Goal: Task Accomplishment & Management: Manage account settings

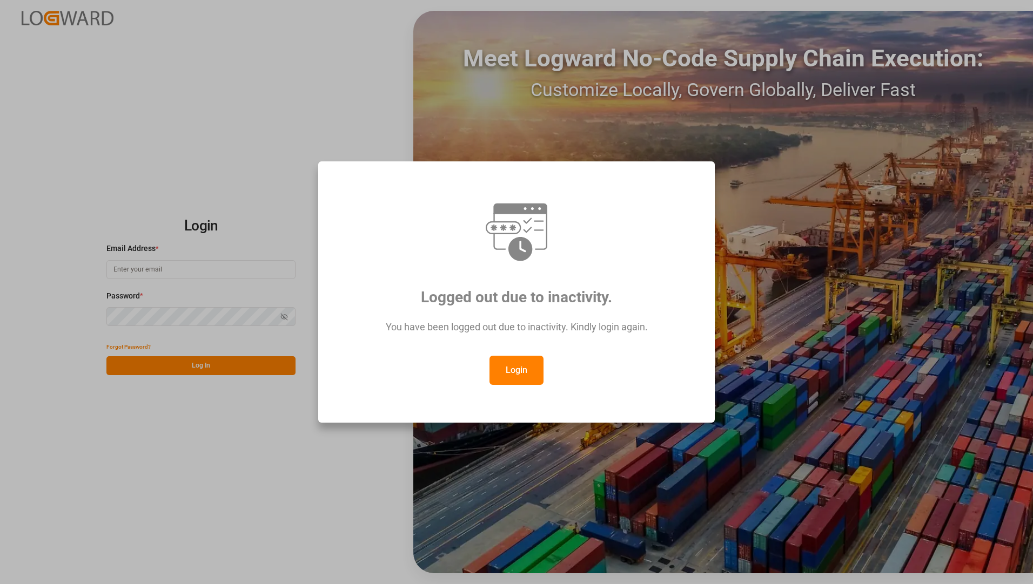
click at [506, 368] on button "Login" at bounding box center [516, 370] width 54 height 29
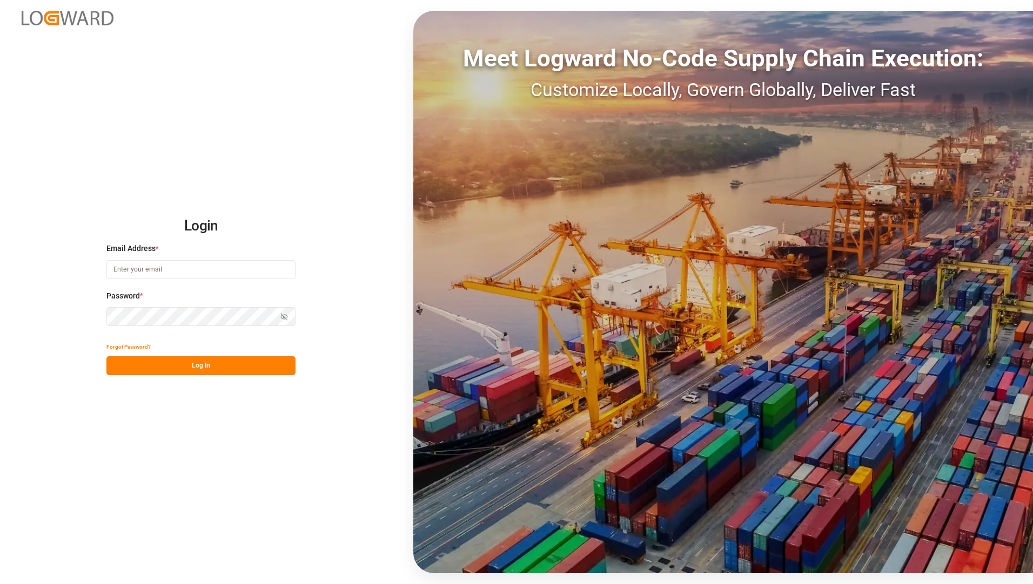
click at [178, 260] on input at bounding box center [200, 269] width 189 height 19
type input "[EMAIL_ADDRESS][PERSON_NAME][DOMAIN_NAME]"
click at [255, 501] on div "Login Email Address * [EMAIL_ADDRESS][PERSON_NAME][DOMAIN_NAME] Password * Show…" at bounding box center [516, 292] width 1033 height 584
click at [232, 354] on div "Forgot Password?" at bounding box center [200, 347] width 189 height 19
click at [234, 371] on button "Log In" at bounding box center [200, 365] width 189 height 19
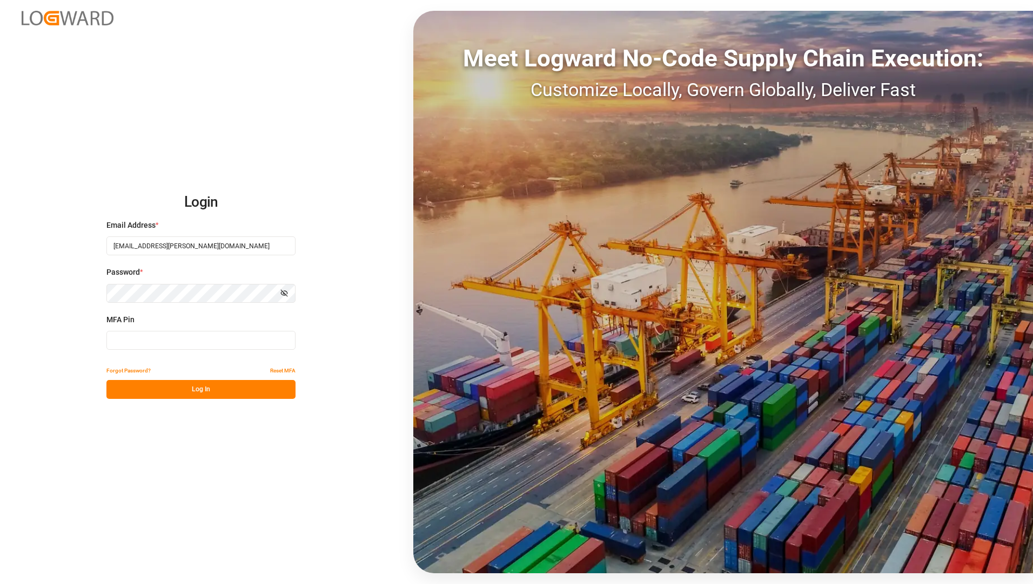
click at [233, 344] on input at bounding box center [200, 340] width 189 height 19
click at [247, 346] on input at bounding box center [200, 340] width 189 height 19
type input "928176"
click at [239, 396] on button "Log In" at bounding box center [200, 389] width 189 height 19
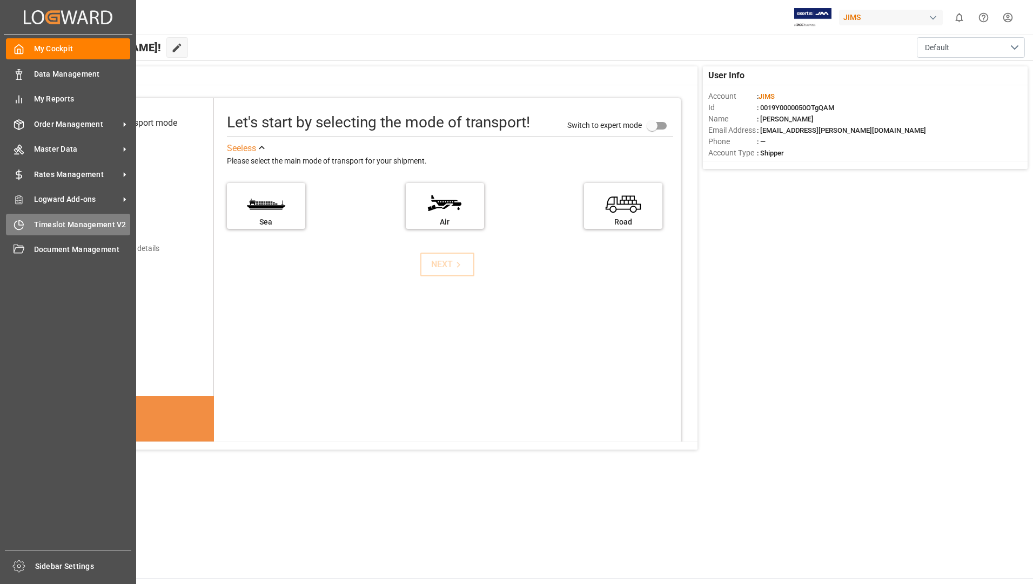
click at [93, 224] on span "Timeslot Management V2" at bounding box center [82, 224] width 97 height 11
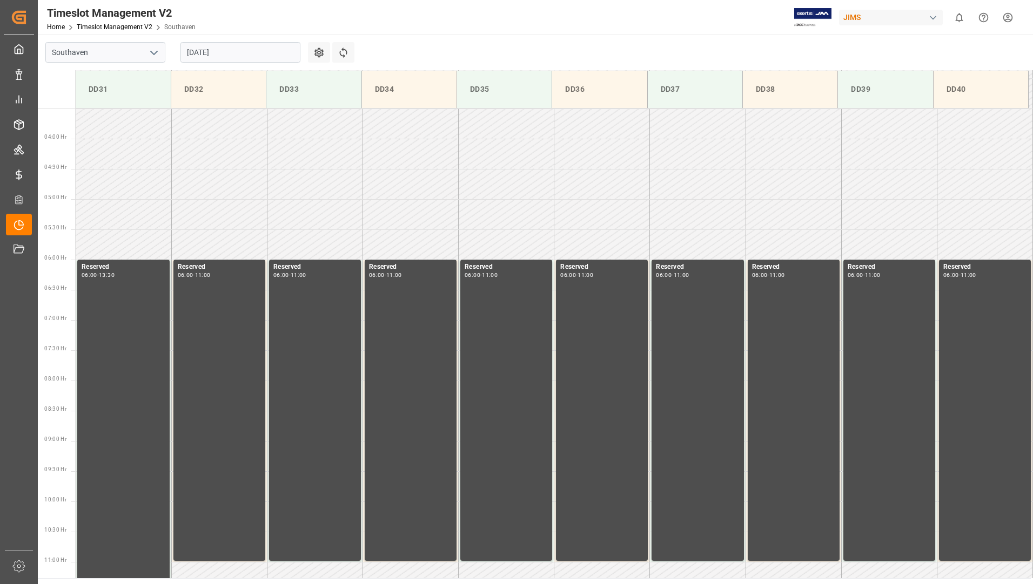
scroll to position [416, 0]
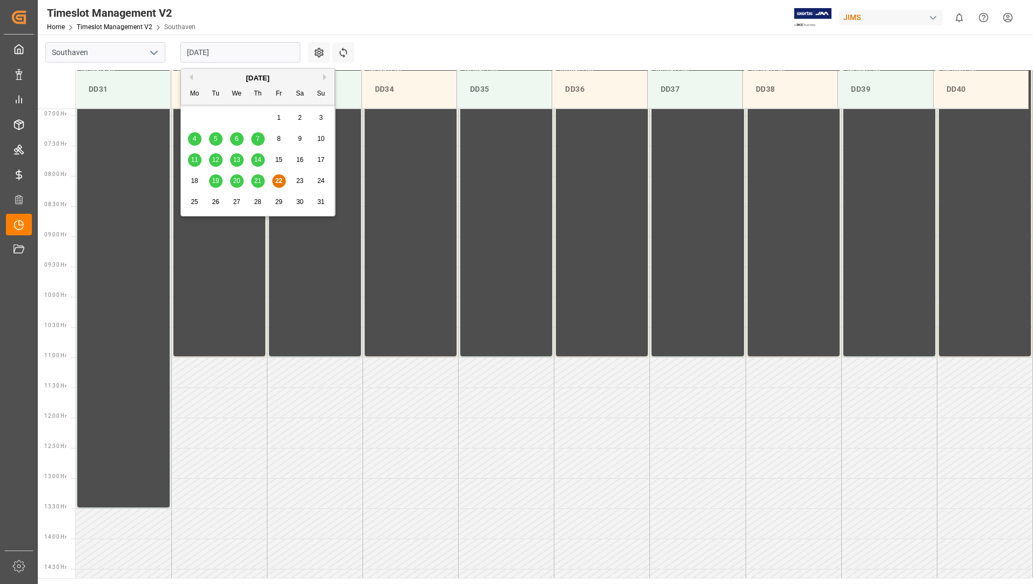
click at [204, 55] on input "[DATE]" at bounding box center [240, 52] width 120 height 21
click at [192, 205] on span "25" at bounding box center [194, 202] width 7 height 8
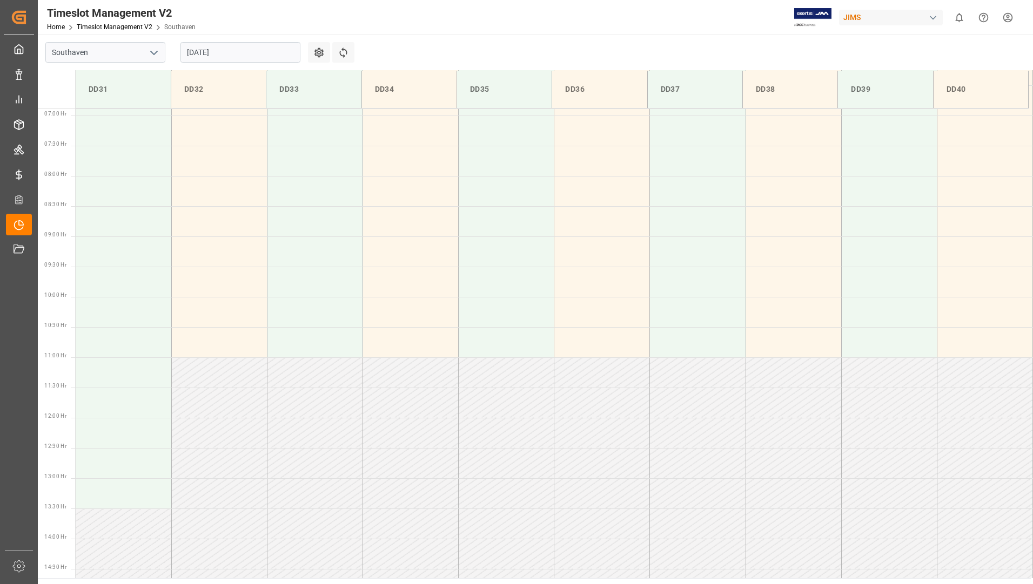
click at [251, 49] on input "[DATE]" at bounding box center [240, 52] width 120 height 21
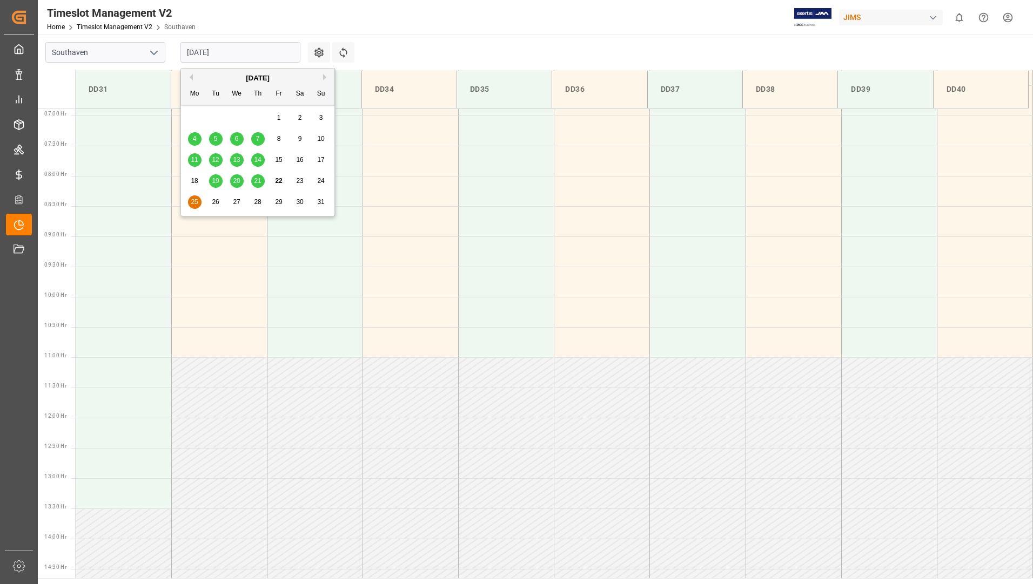
click at [279, 203] on span "29" at bounding box center [278, 202] width 7 height 8
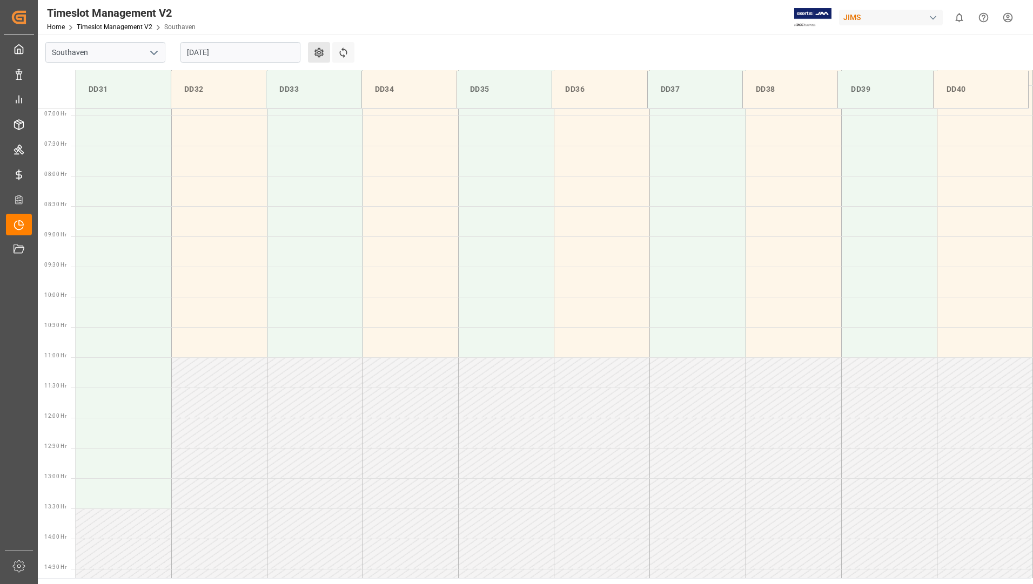
click at [324, 45] on button "Settings" at bounding box center [319, 52] width 22 height 21
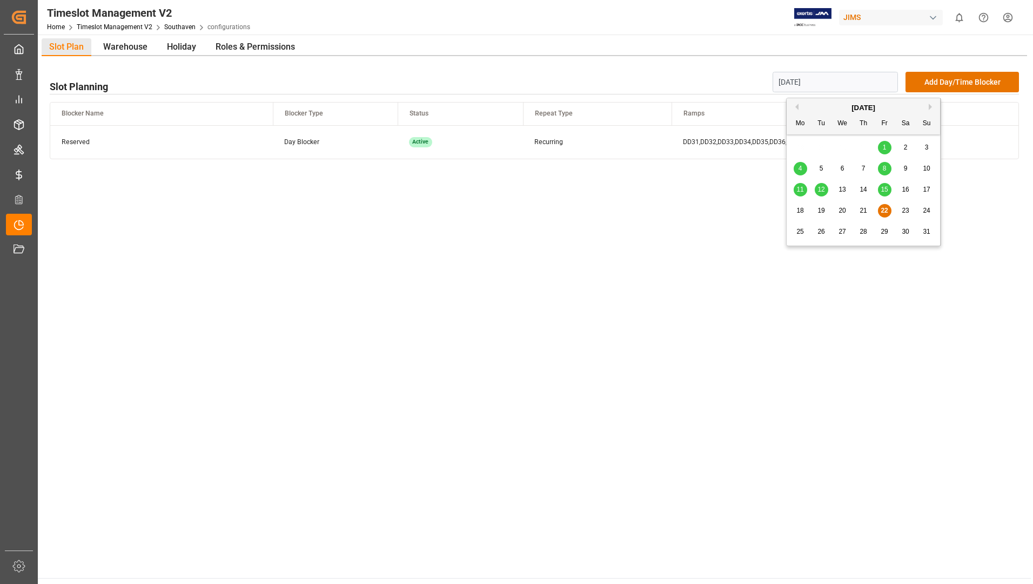
click at [862, 90] on input "[DATE]" at bounding box center [835, 82] width 126 height 21
click at [883, 232] on span "29" at bounding box center [883, 232] width 7 height 8
type input "[DATE]"
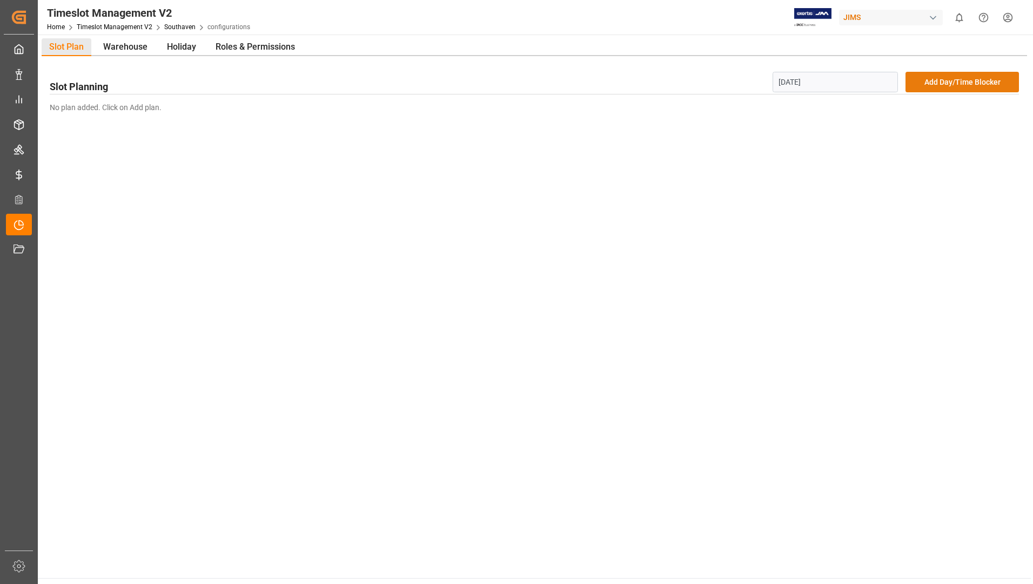
click at [943, 83] on button "Add Day/Time Blocker" at bounding box center [961, 82] width 113 height 21
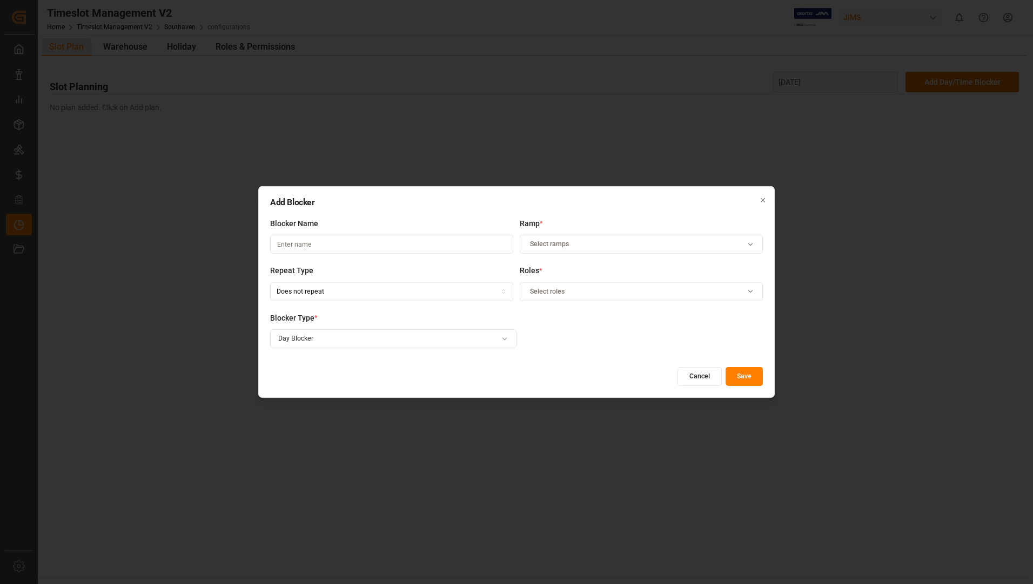
click at [324, 240] on input at bounding box center [391, 244] width 243 height 19
type input "Reserved"
click at [561, 248] on span "Select ramps" at bounding box center [549, 245] width 39 height 10
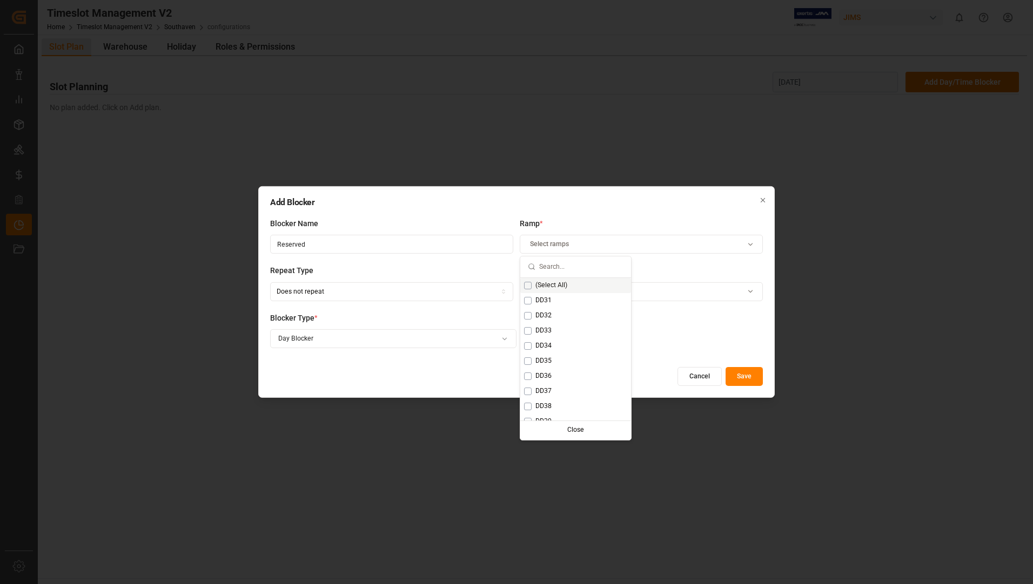
click at [547, 287] on span "(Select All)" at bounding box center [551, 286] width 32 height 10
click at [319, 290] on div "Does not repeat" at bounding box center [301, 292] width 48 height 10
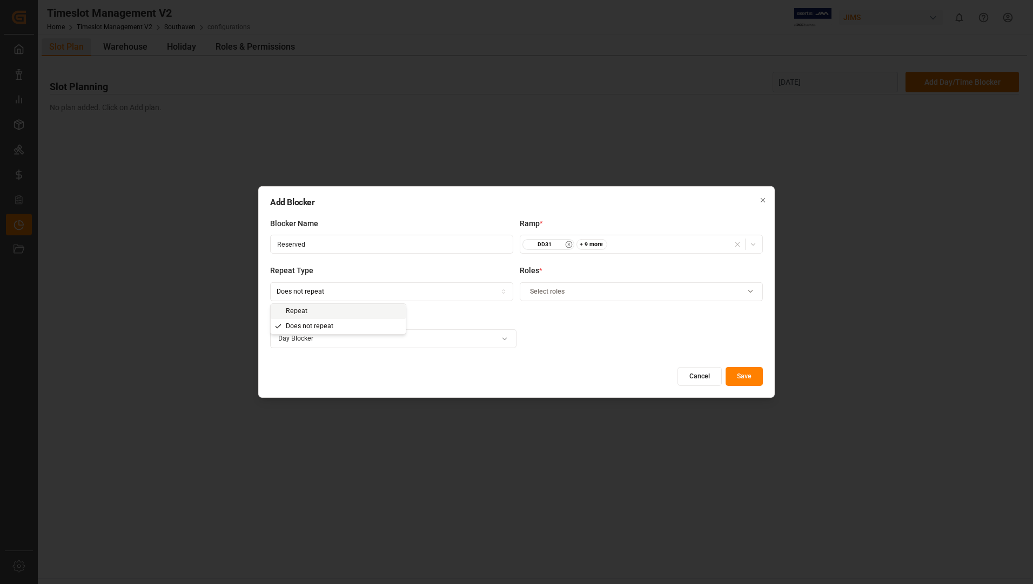
click at [313, 306] on div "Repeat" at bounding box center [338, 311] width 135 height 15
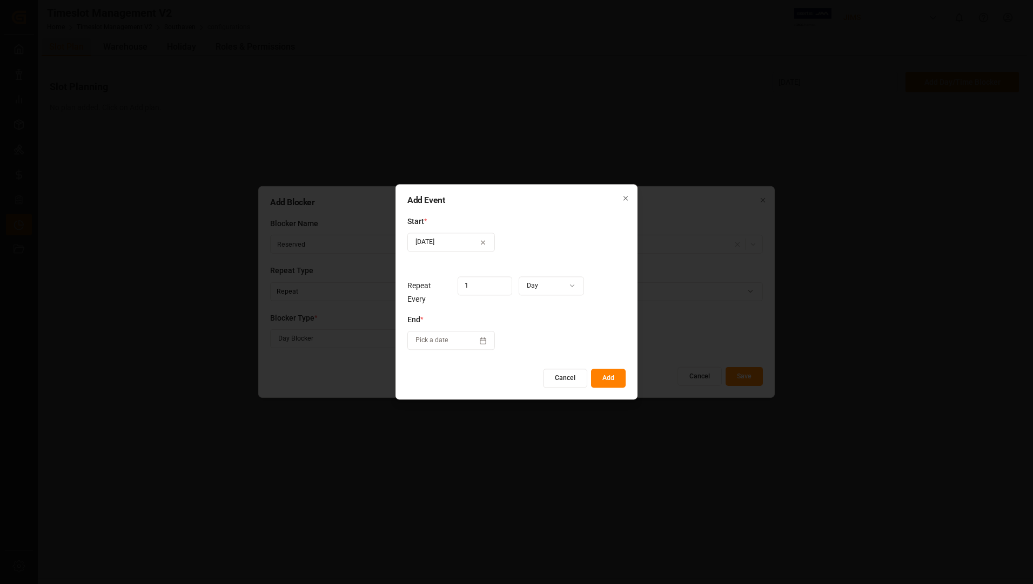
click at [628, 198] on icon "button" at bounding box center [626, 199] width 8 height 8
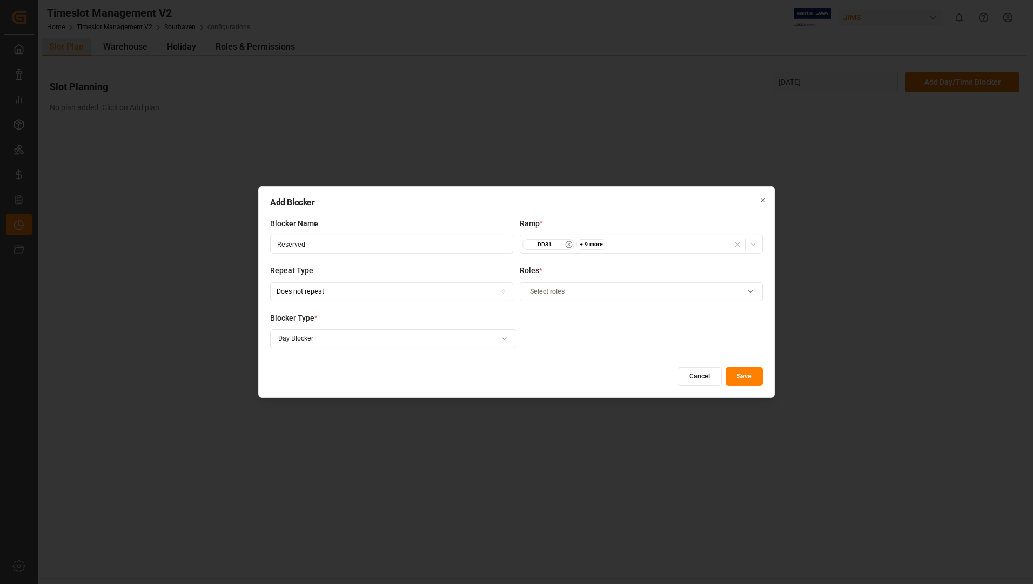
click at [603, 290] on div "Select roles" at bounding box center [641, 292] width 238 height 10
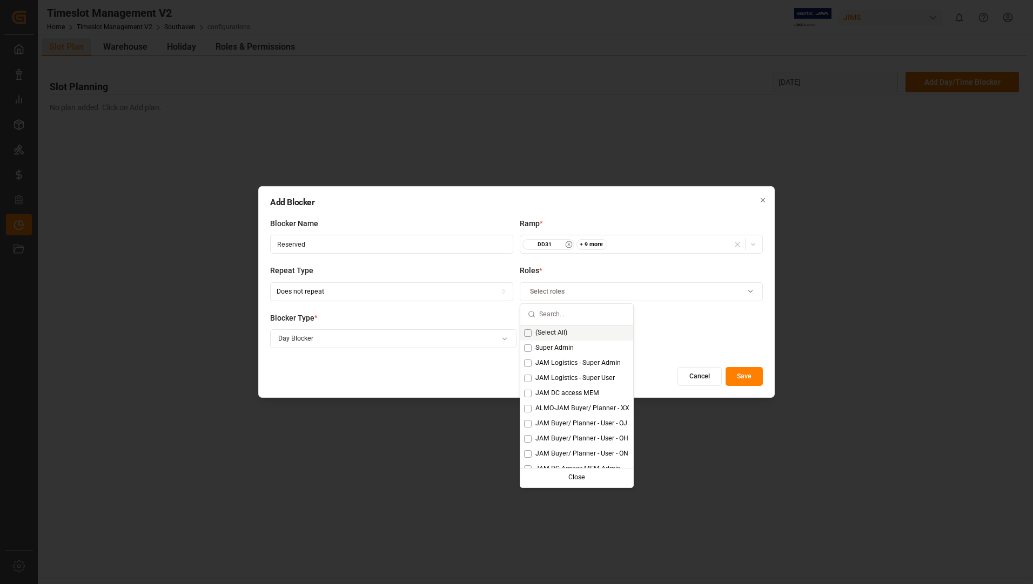
click at [532, 330] on div "(Select All)" at bounding box center [576, 333] width 113 height 15
click at [406, 383] on div "Cancel Save" at bounding box center [516, 376] width 493 height 19
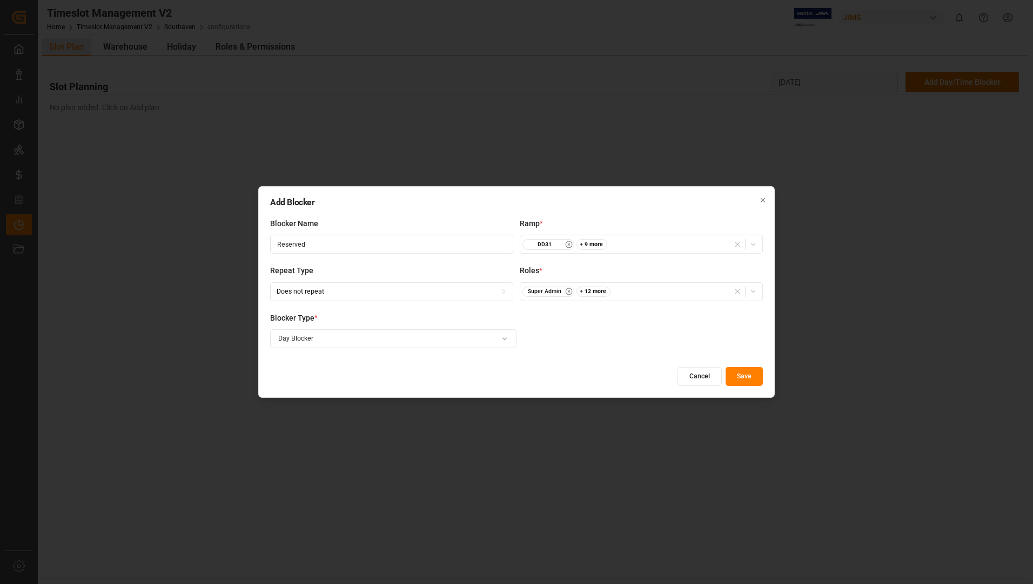
click at [740, 375] on button "Save" at bounding box center [743, 376] width 37 height 19
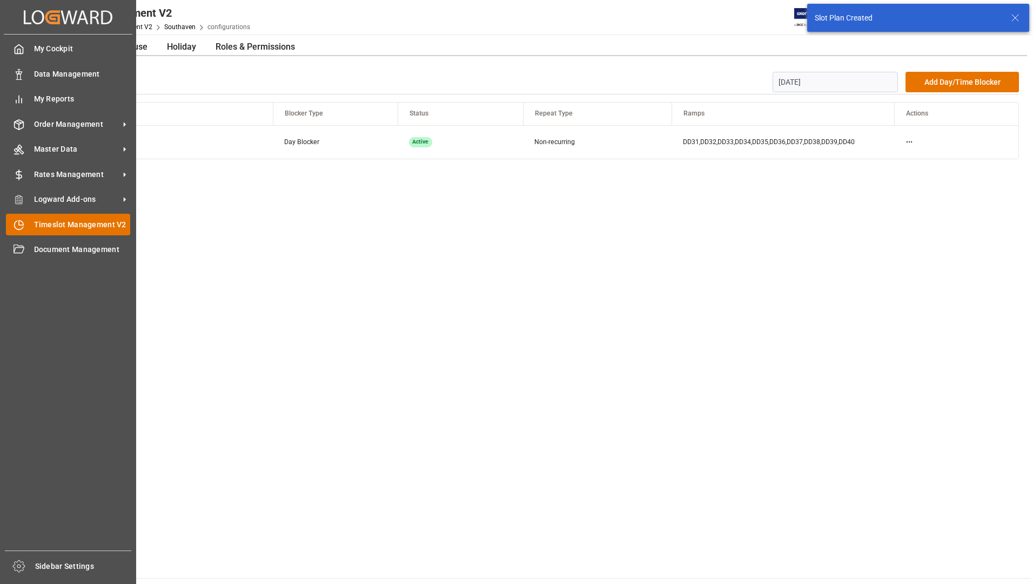
click at [59, 231] on div "Timeslot Management V2 Timeslot Management V2" at bounding box center [68, 224] width 124 height 21
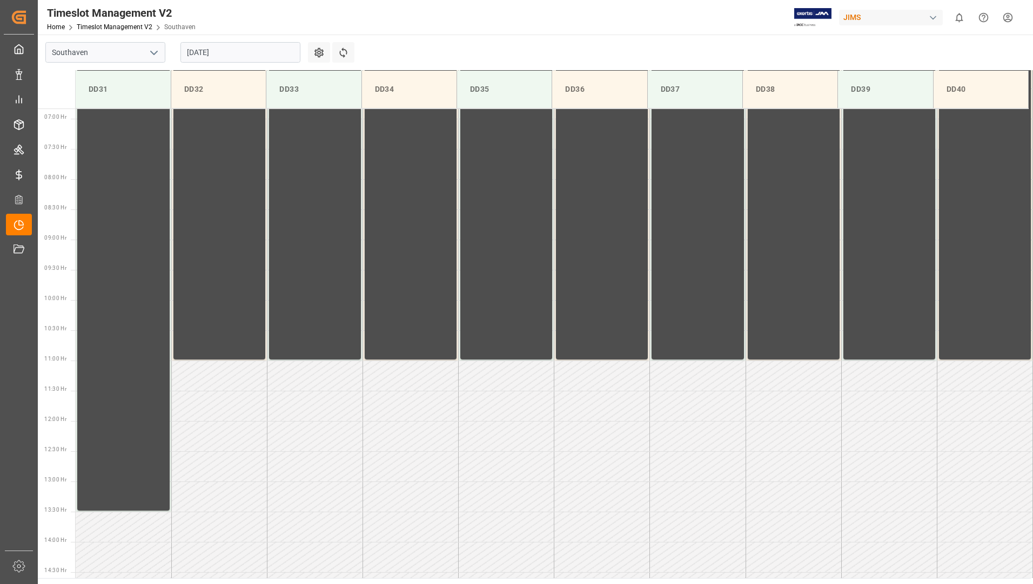
scroll to position [416, 0]
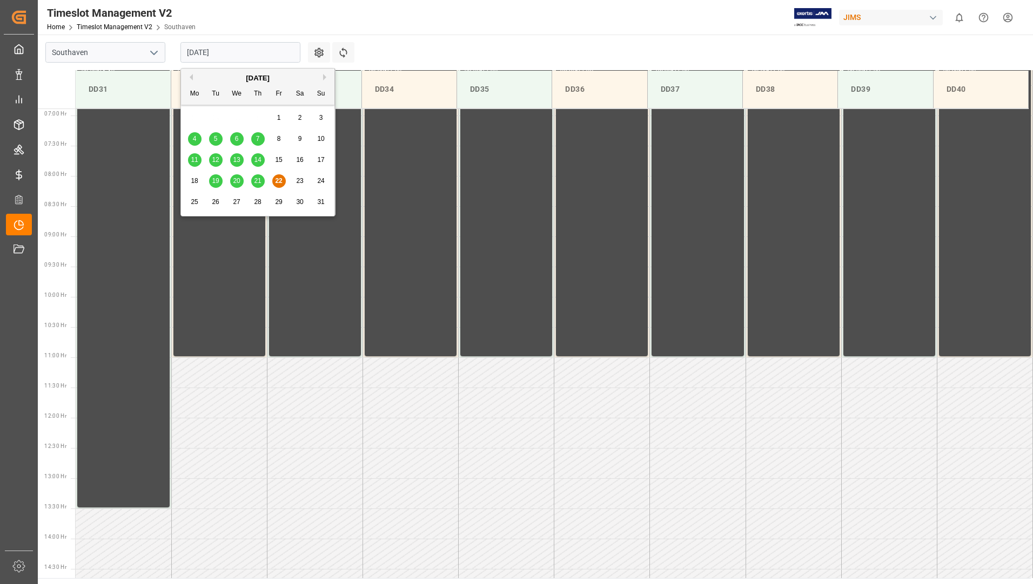
click at [244, 50] on input "[DATE]" at bounding box center [240, 52] width 120 height 21
click at [279, 203] on span "29" at bounding box center [278, 202] width 7 height 8
click at [249, 53] on input "[DATE]" at bounding box center [240, 52] width 120 height 21
click at [322, 76] on div "[DATE]" at bounding box center [257, 78] width 153 height 11
click at [325, 76] on button "Next Month" at bounding box center [326, 77] width 6 height 6
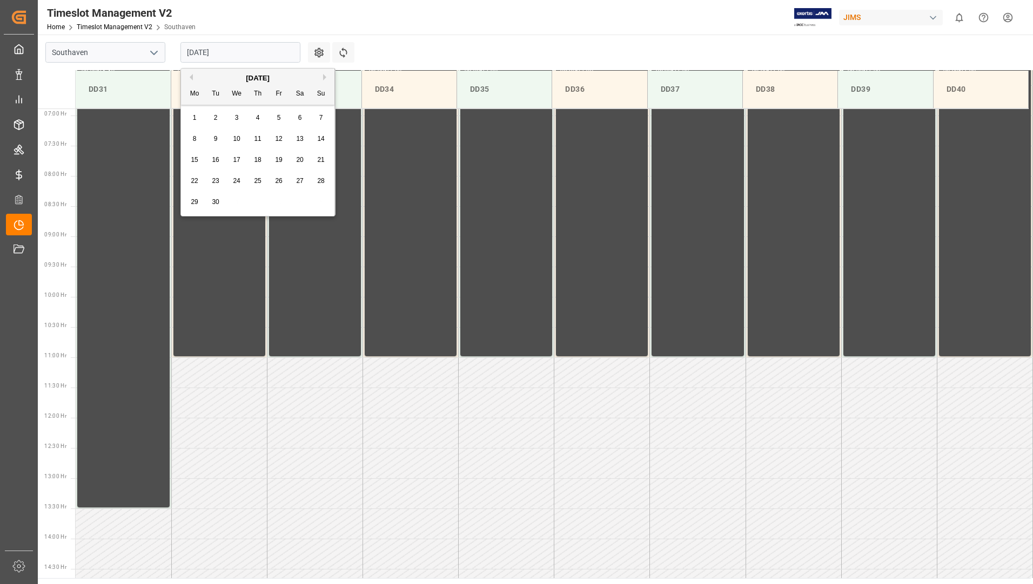
click at [195, 119] on span "1" at bounding box center [195, 118] width 4 height 8
click at [228, 52] on input "[DATE]" at bounding box center [240, 52] width 120 height 21
click at [280, 113] on div "5" at bounding box center [279, 118] width 14 height 13
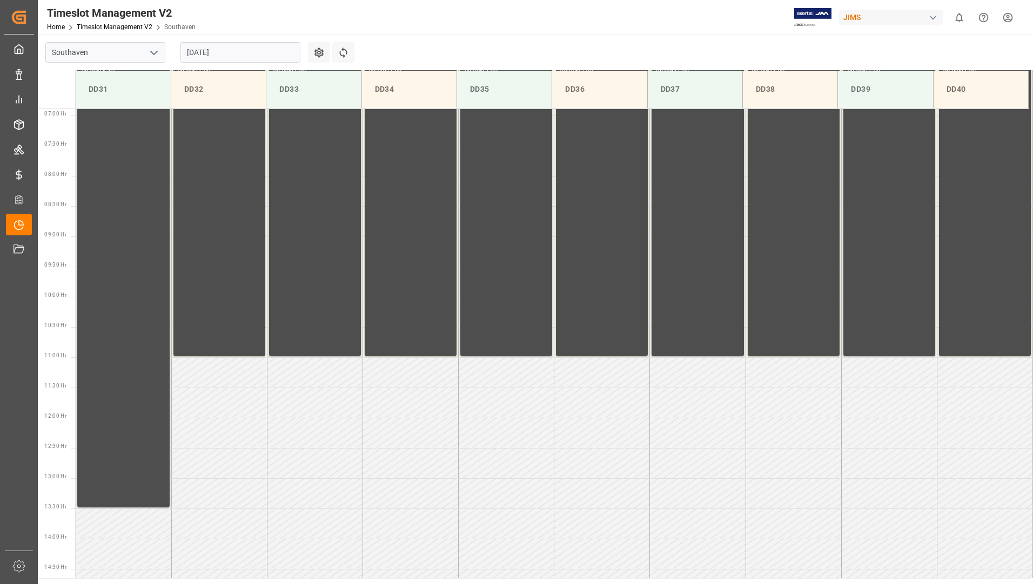
click at [274, 52] on input "[DATE]" at bounding box center [240, 52] width 120 height 21
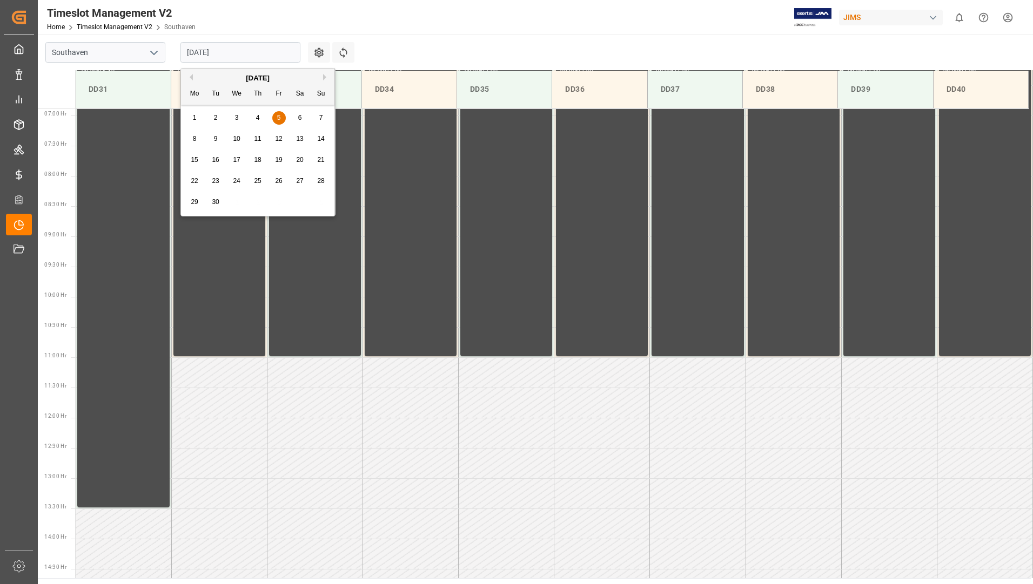
click at [187, 79] on button "Previous Month" at bounding box center [189, 77] width 6 height 6
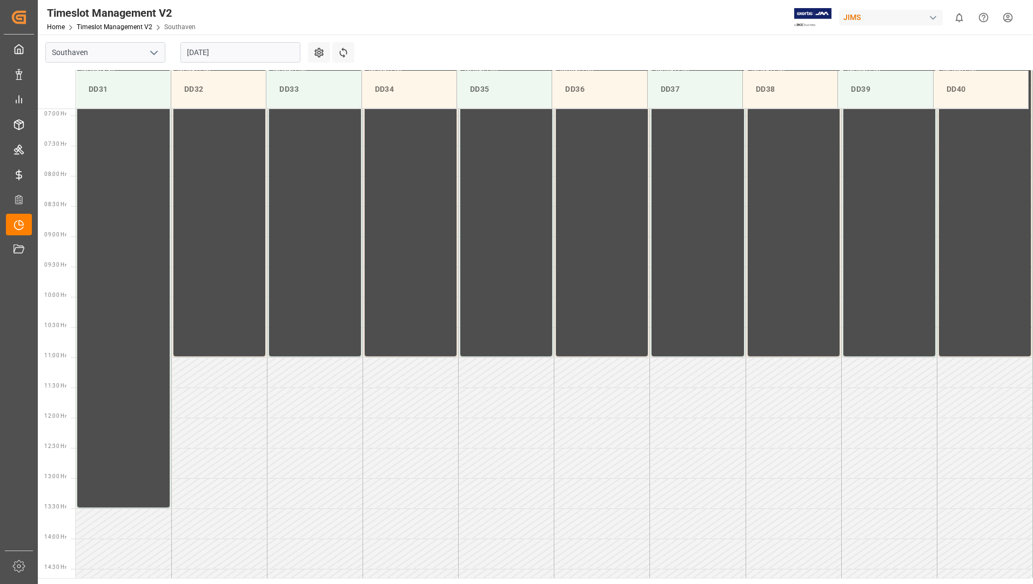
drag, startPoint x: 294, startPoint y: 526, endPoint x: 294, endPoint y: 582, distance: 56.2
click at [294, 527] on td at bounding box center [315, 524] width 96 height 30
